Goal: Task Accomplishment & Management: Manage account settings

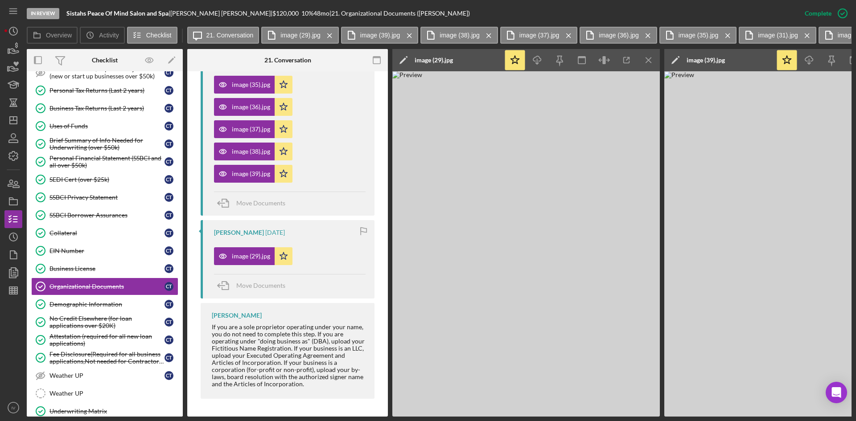
scroll to position [459, 0]
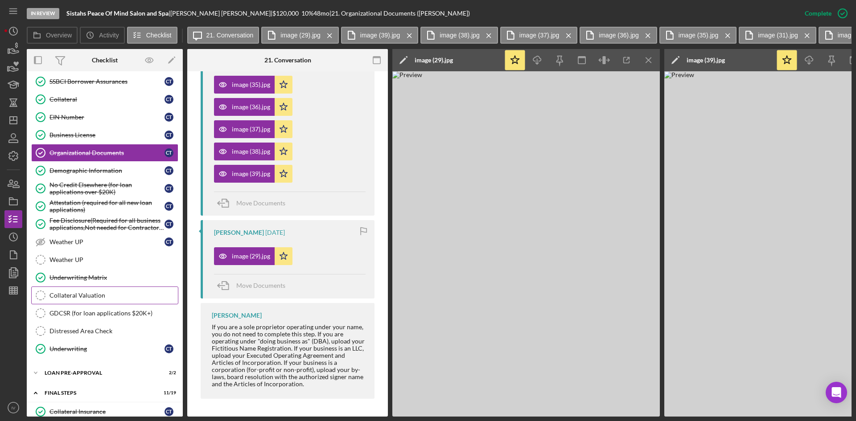
drag, startPoint x: 98, startPoint y: 294, endPoint x: 132, endPoint y: 296, distance: 34.8
click at [98, 294] on div "Collateral Valuation" at bounding box center [113, 295] width 128 height 7
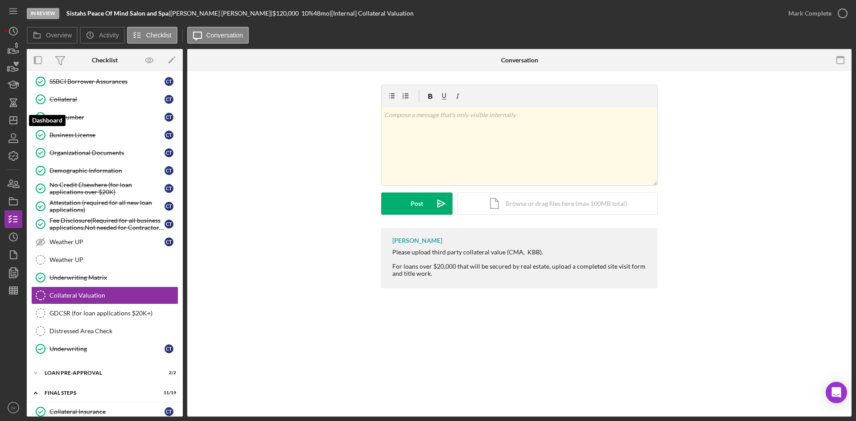
drag, startPoint x: 16, startPoint y: 118, endPoint x: 26, endPoint y: 121, distance: 11.0
click at [16, 118] on icon "Icon/Dashboard" at bounding box center [13, 120] width 22 height 22
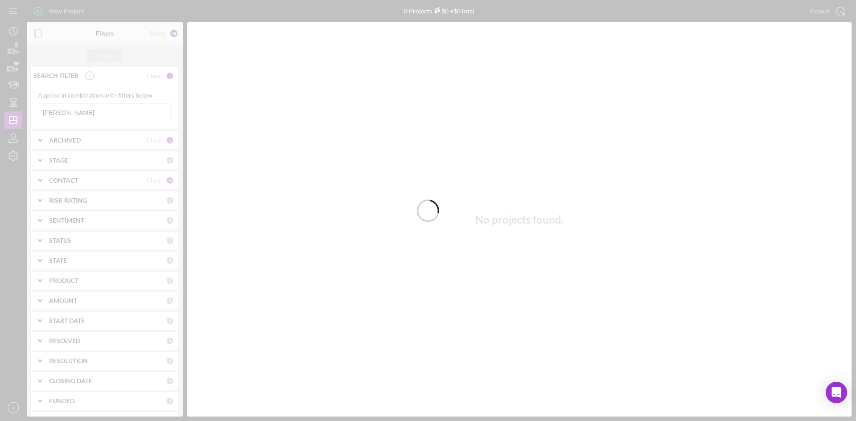
click at [91, 111] on div at bounding box center [428, 210] width 856 height 421
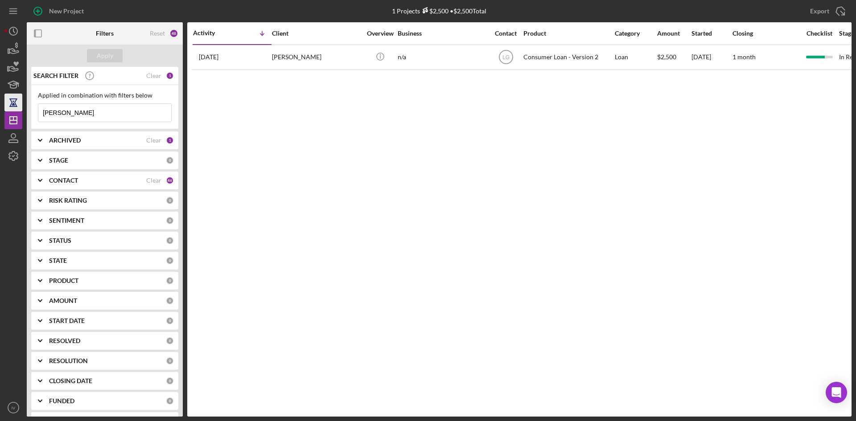
drag, startPoint x: 96, startPoint y: 115, endPoint x: 22, endPoint y: 111, distance: 74.2
click at [22, 111] on div "New Project 1 Projects $2,500 • $2,500 Total [PERSON_NAME] Export Icon/Export F…" at bounding box center [427, 208] width 847 height 417
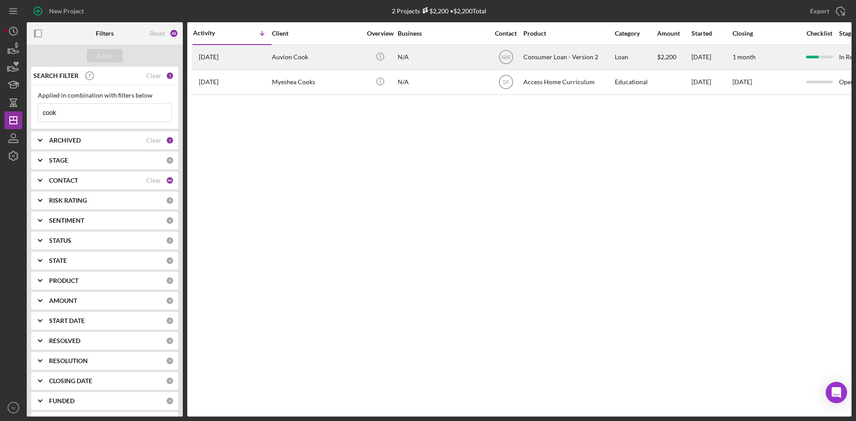
type input "cook"
click at [304, 63] on div "Auvion Cook" at bounding box center [316, 57] width 89 height 24
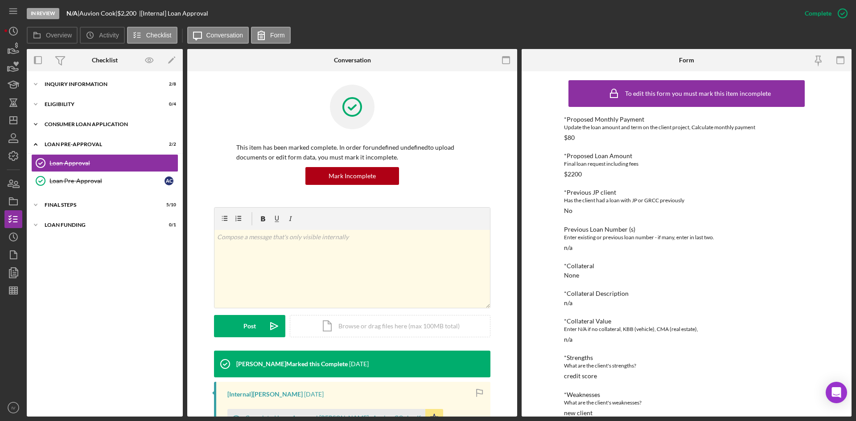
click at [47, 127] on div "Icon/Expander Consumer Loan Application 7 / 9" at bounding box center [105, 124] width 156 height 18
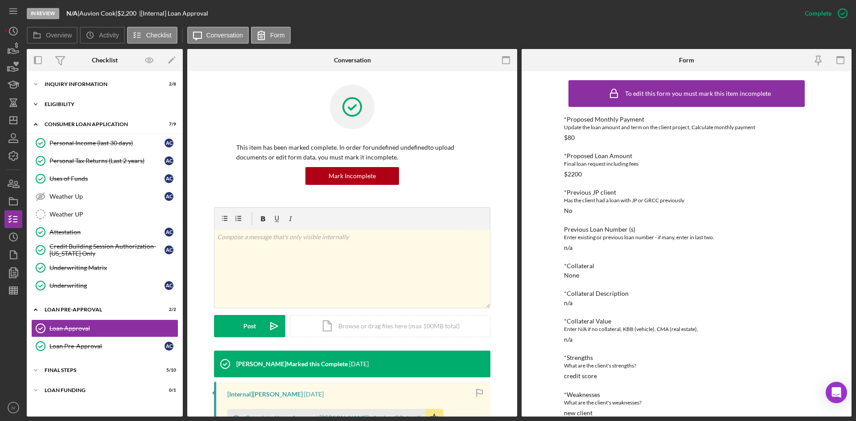
click at [45, 100] on div "Icon/Expander Eligibility 0 / 4" at bounding box center [105, 104] width 156 height 18
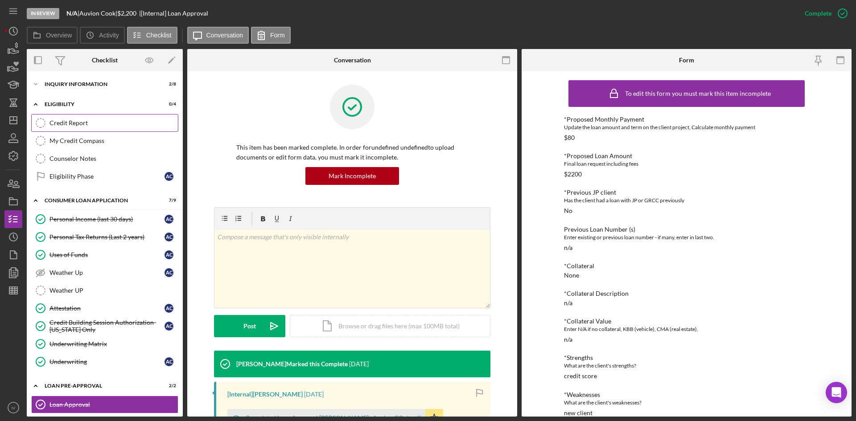
click at [82, 125] on div "Credit Report" at bounding box center [113, 122] width 128 height 7
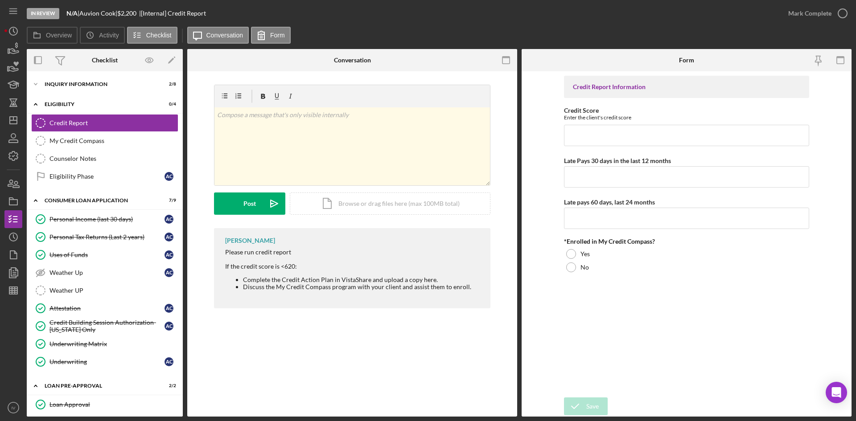
drag, startPoint x: 102, startPoint y: 331, endPoint x: 212, endPoint y: 304, distance: 113.4
click at [102, 331] on div "Credit Building Session Authorization- [US_STATE] Only" at bounding box center [106, 326] width 115 height 14
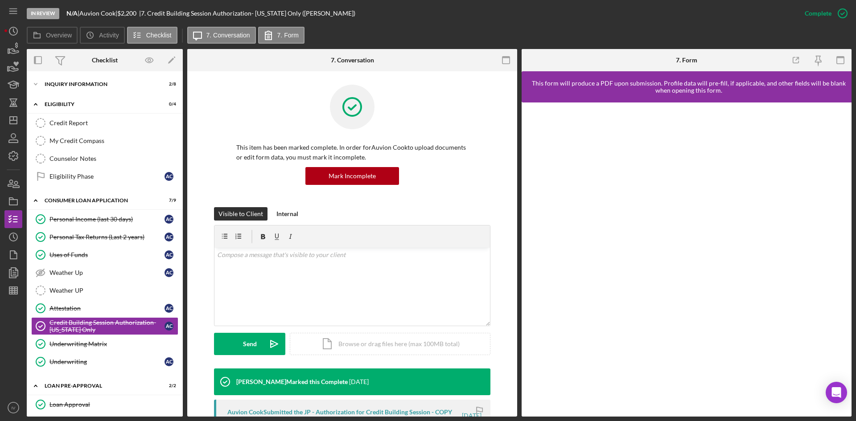
scroll to position [178, 0]
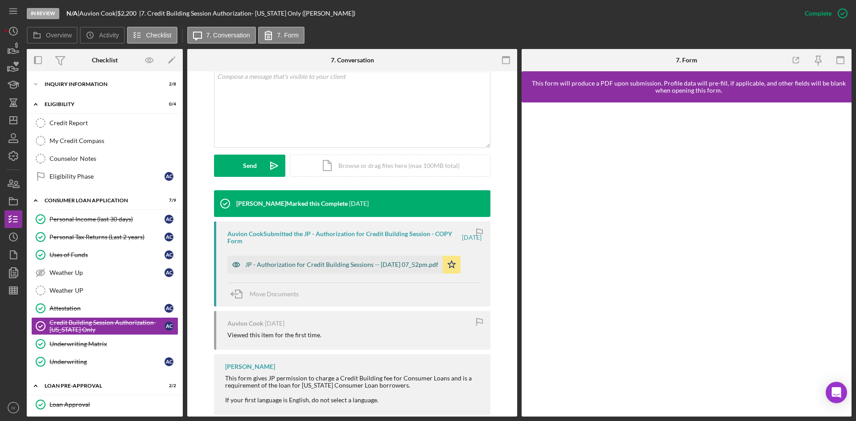
click at [345, 270] on div "JP - Authorization for Credit Building Sessions -- [DATE] 07_52pm.pdf" at bounding box center [334, 265] width 215 height 18
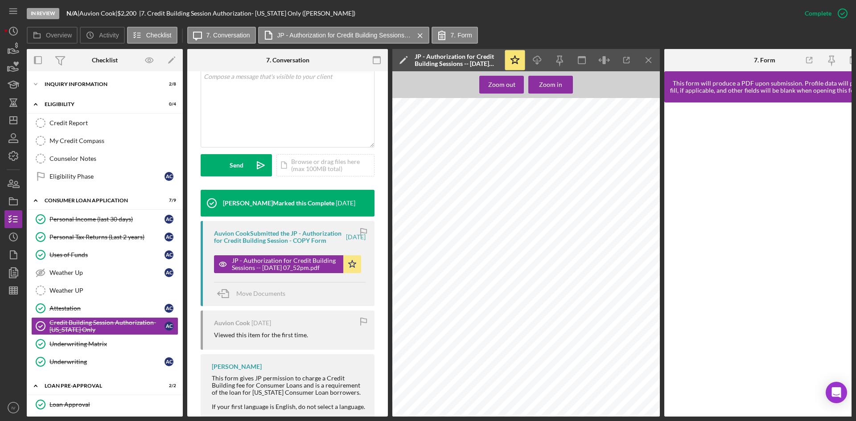
scroll to position [0, 0]
